Goal: Transaction & Acquisition: Book appointment/travel/reservation

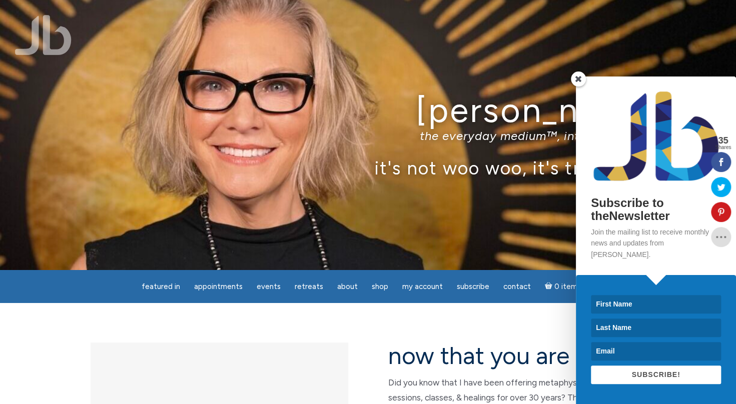
scroll to position [3, 0]
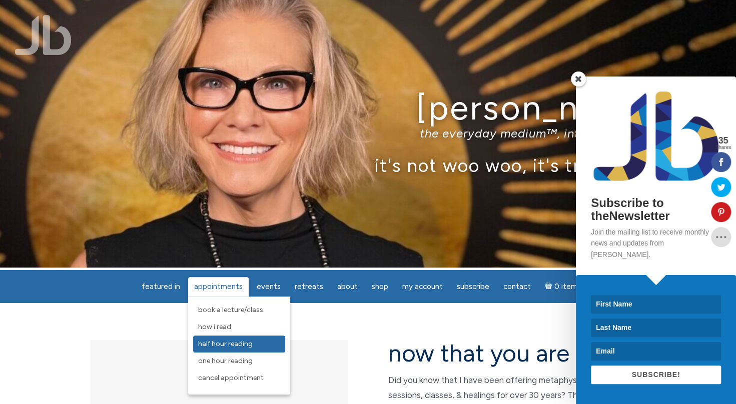
click at [218, 346] on span "Half Hour Reading" at bounding box center [225, 344] width 55 height 9
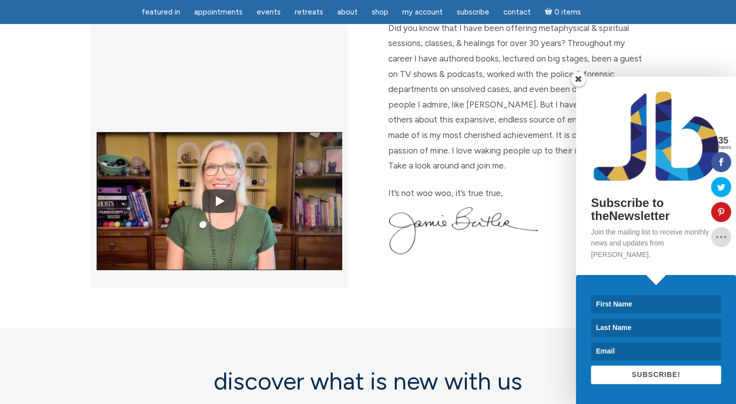
scroll to position [328, 0]
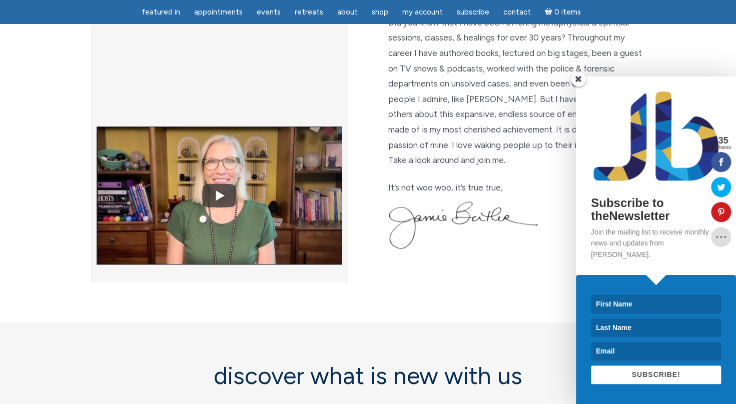
click at [577, 87] on span at bounding box center [578, 79] width 15 height 15
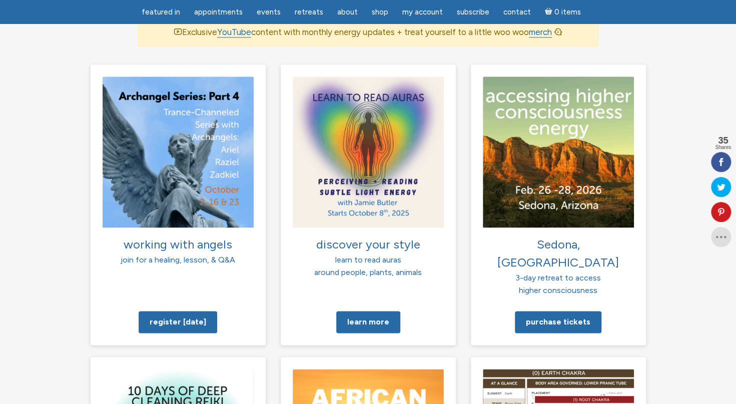
scroll to position [691, 0]
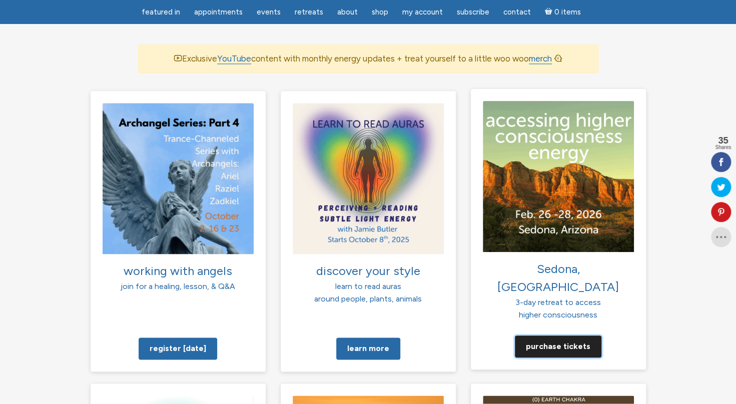
click at [554, 335] on link "Purchase tickets" at bounding box center [558, 346] width 87 height 22
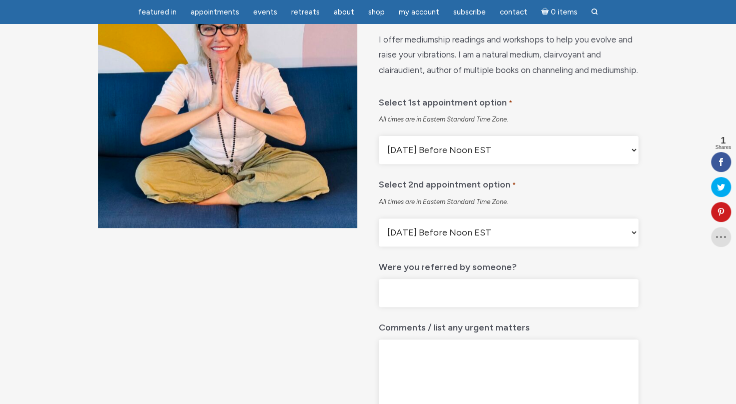
scroll to position [135, 0]
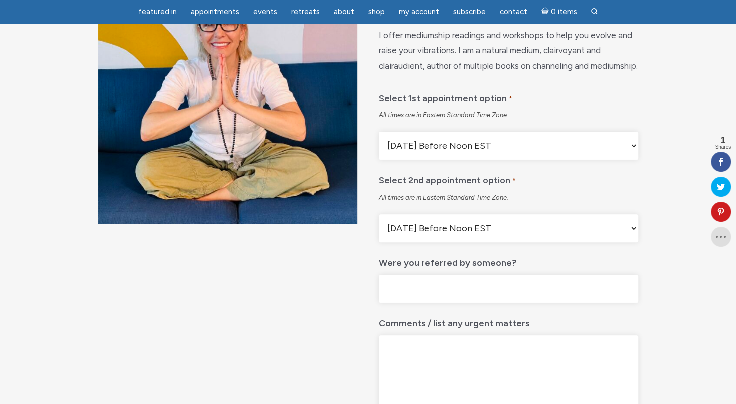
click at [633, 160] on select "Monday Before Noon EST Monday After Noon EST First Available Appointment" at bounding box center [508, 146] width 259 height 28
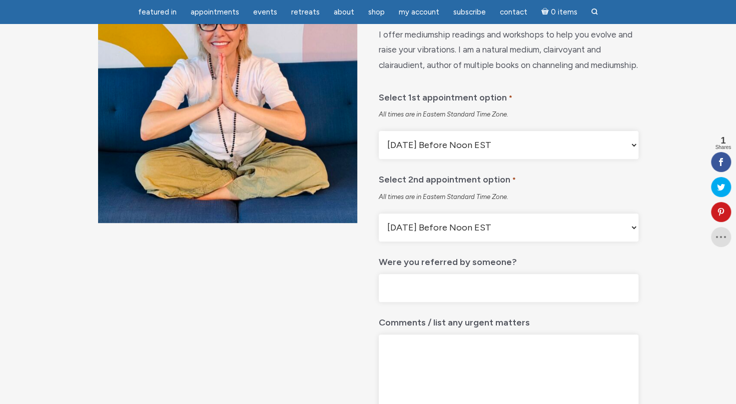
scroll to position [0, 0]
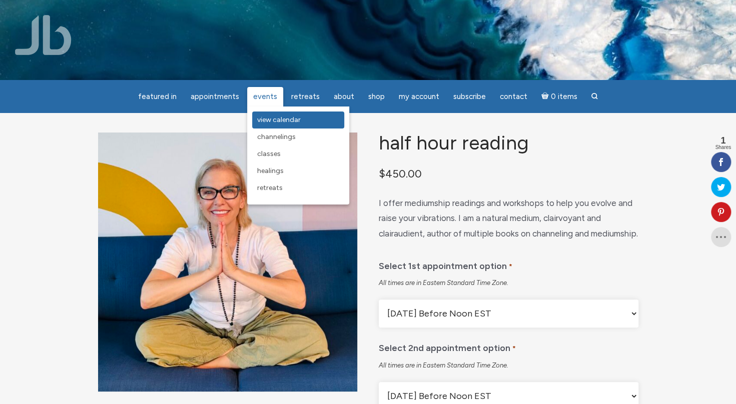
click at [267, 119] on span "View Calendar" at bounding box center [279, 120] width 44 height 9
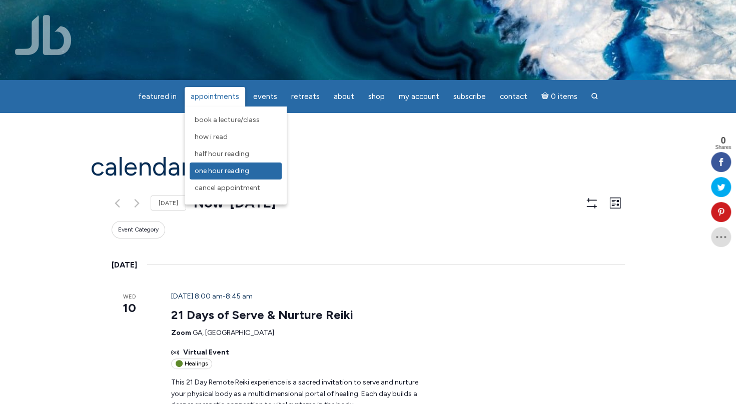
click at [221, 174] on span "One Hour Reading" at bounding box center [222, 171] width 55 height 9
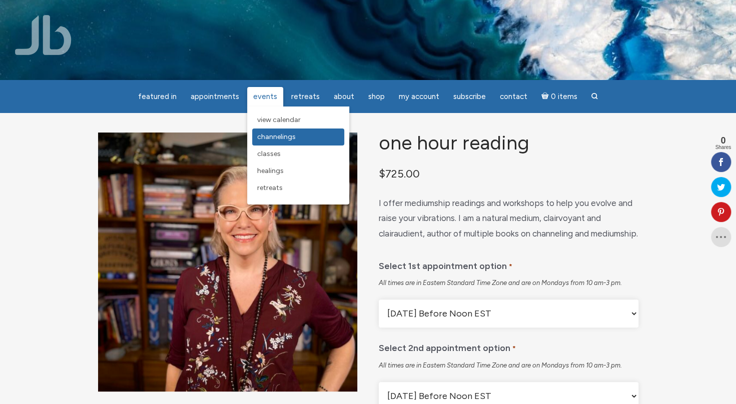
click at [273, 140] on span "Channelings" at bounding box center [276, 137] width 39 height 9
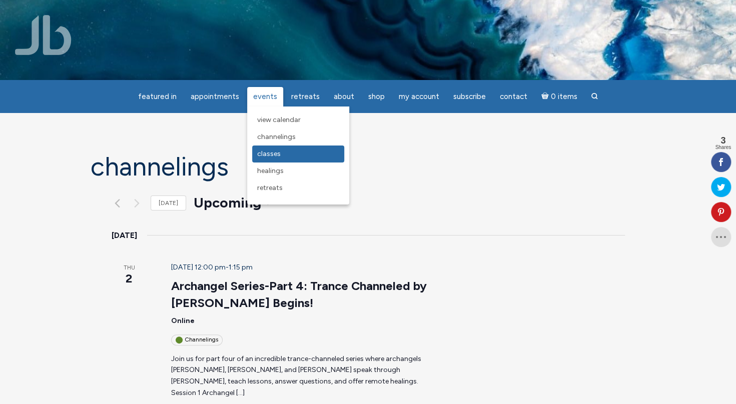
click at [273, 153] on span "Classes" at bounding box center [269, 154] width 24 height 9
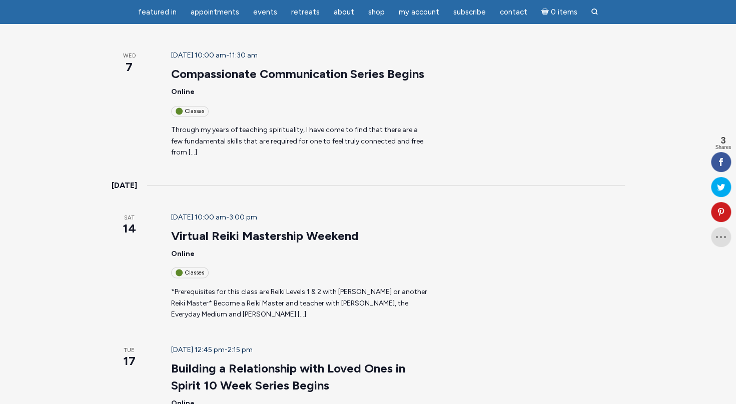
scroll to position [936, 0]
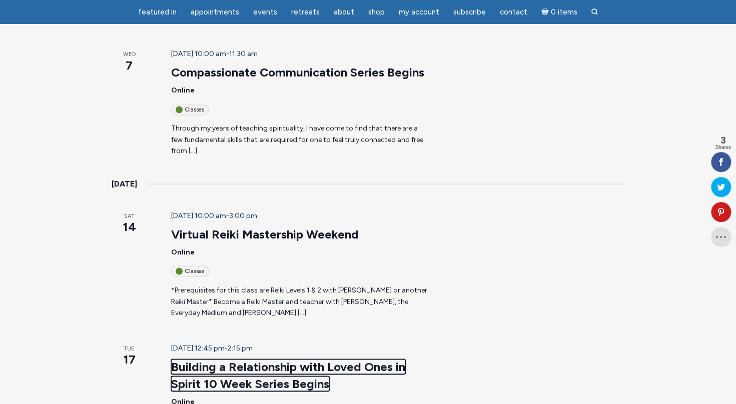
click at [250, 359] on link "Building a Relationship with Loved Ones in Spirit 10 Week Series Begins" at bounding box center [288, 375] width 234 height 32
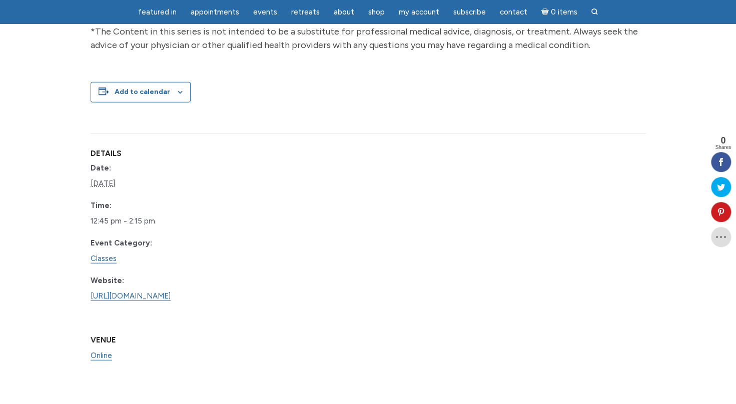
scroll to position [1315, 0]
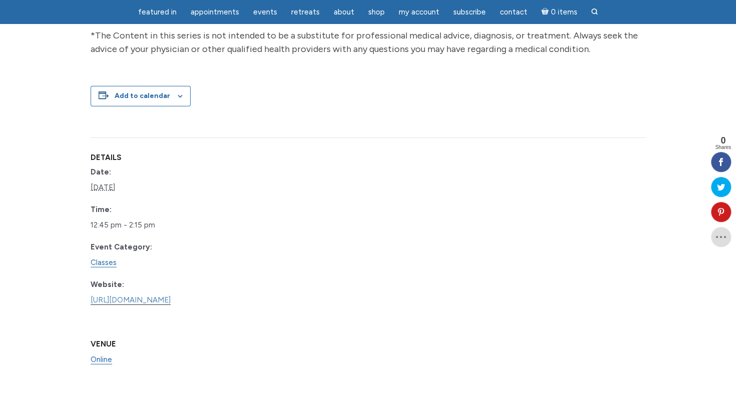
click at [151, 305] on link "https://www.learnitlive.com/Class/Building-a-Relationship-with-Loved-Ones-in-Sp…" at bounding box center [131, 301] width 80 height 10
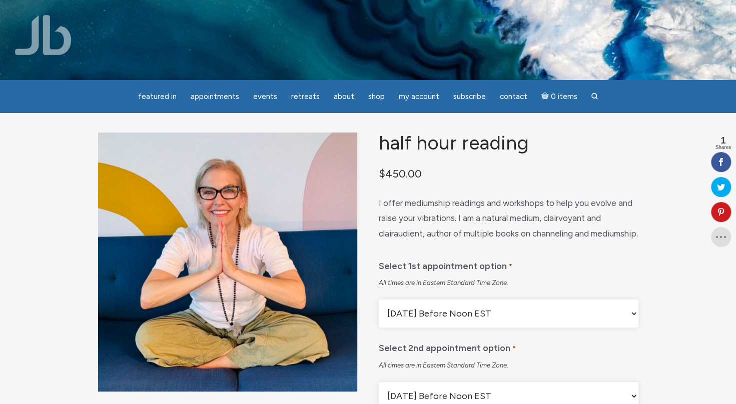
drag, startPoint x: 0, startPoint y: 0, endPoint x: 33, endPoint y: 185, distance: 188.1
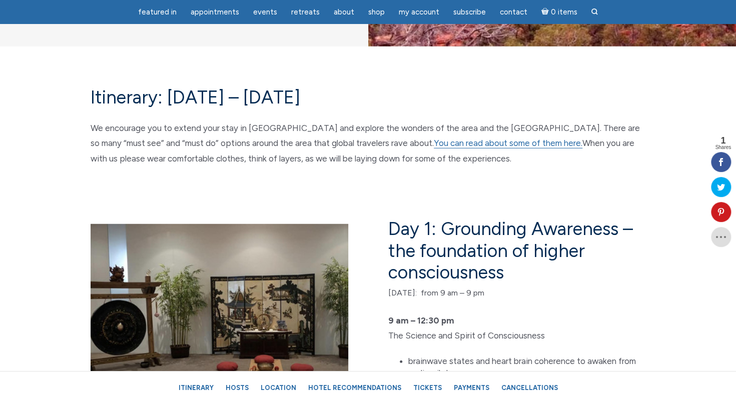
scroll to position [1469, 0]
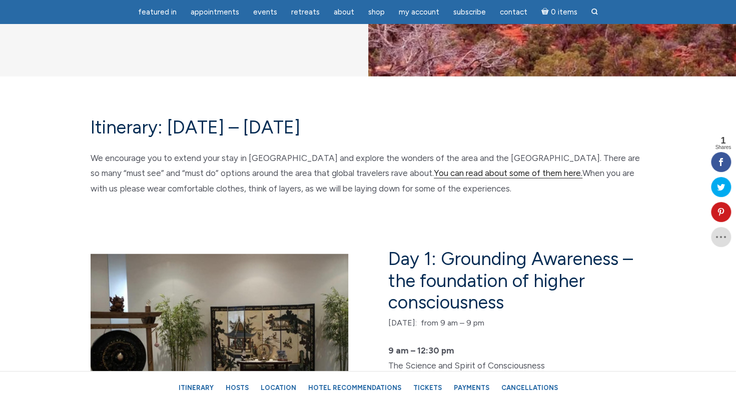
click at [453, 173] on link "You can read about some of them here." at bounding box center [508, 173] width 149 height 11
